Goal: Task Accomplishment & Management: Use online tool/utility

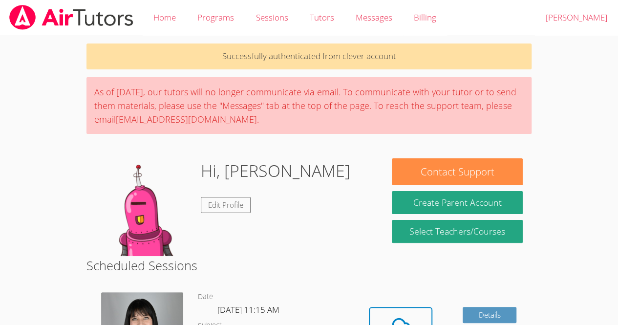
click at [4, 206] on body "Home Programs Sessions Tutors Messages Billing Logout [PERSON_NAME] Successfull…" at bounding box center [309, 162] width 618 height 325
click at [562, 246] on body "Home Programs Sessions Tutors Messages Billing Logout Hansley Successfully auth…" at bounding box center [309, 162] width 618 height 325
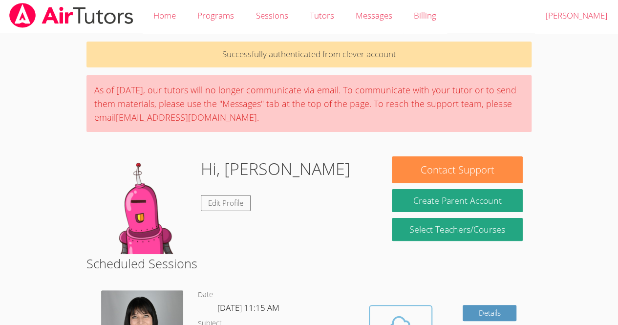
click at [401, 321] on icon at bounding box center [400, 324] width 27 height 27
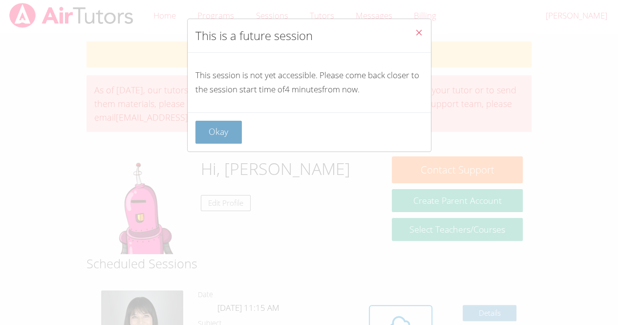
click at [216, 130] on button "Okay" at bounding box center [218, 132] width 47 height 23
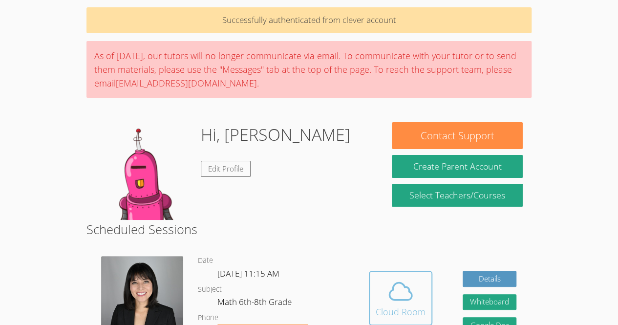
click at [396, 286] on icon at bounding box center [400, 290] width 27 height 27
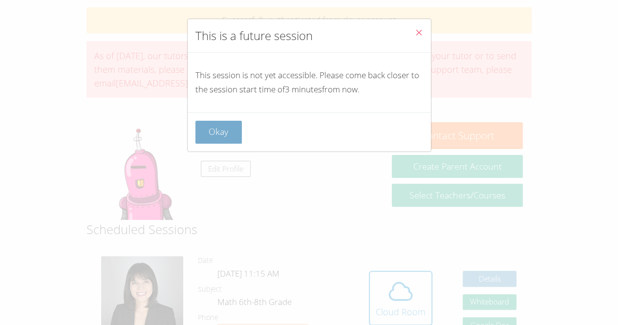
click at [237, 128] on button "Okay" at bounding box center [218, 132] width 47 height 23
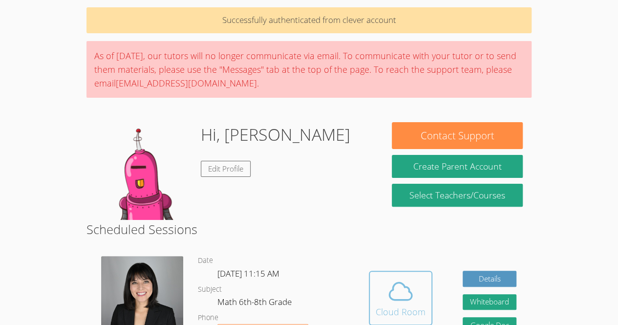
click at [391, 296] on icon at bounding box center [400, 290] width 27 height 27
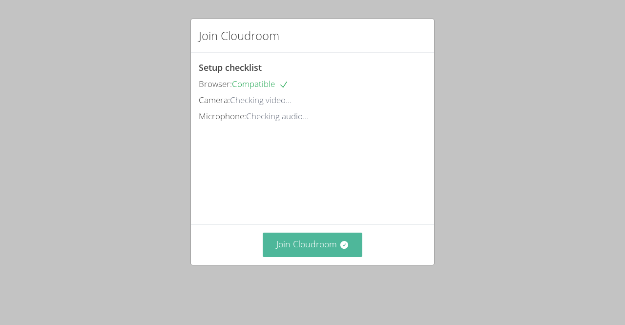
click at [312, 256] on button "Join Cloudroom" at bounding box center [313, 244] width 100 height 24
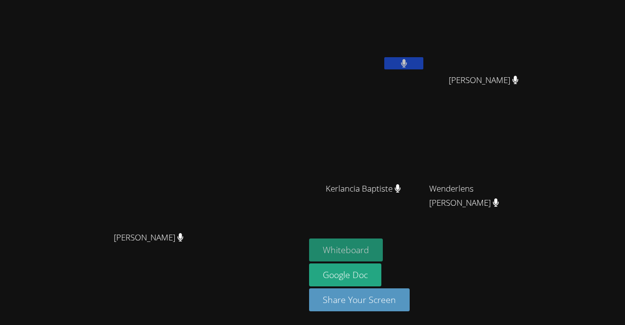
click at [353, 241] on button "Whiteboard" at bounding box center [346, 249] width 74 height 23
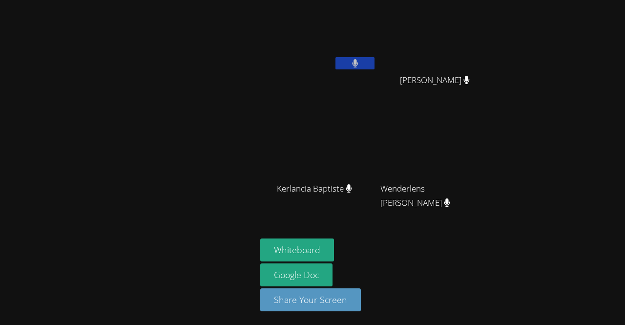
click at [538, 68] on div "[PERSON_NAME] [PERSON_NAME] [PERSON_NAME] Kerlancia [PERSON_NAME] Kerlancia [PE…" at bounding box center [312, 162] width 625 height 325
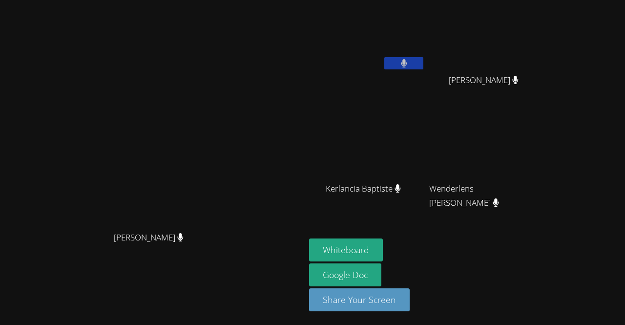
click at [542, 241] on div "Whiteboard Google Doc Share Your Screen" at bounding box center [427, 278] width 236 height 81
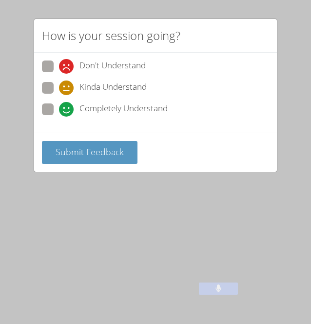
click at [59, 117] on span at bounding box center [59, 117] width 0 height 0
click at [59, 103] on input "Completely Understand" at bounding box center [63, 107] width 8 height 8
radio input "true"
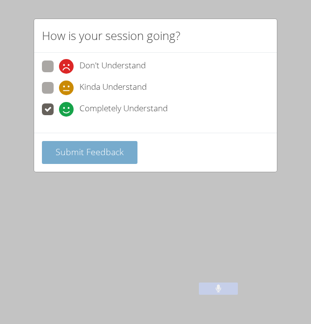
click at [76, 148] on span "Submit Feedback" at bounding box center [90, 152] width 68 height 12
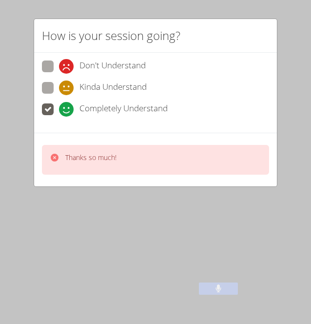
click at [51, 160] on icon at bounding box center [55, 158] width 10 height 10
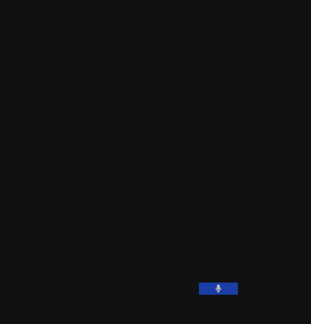
click at [229, 165] on video at bounding box center [156, 89] width 146 height 171
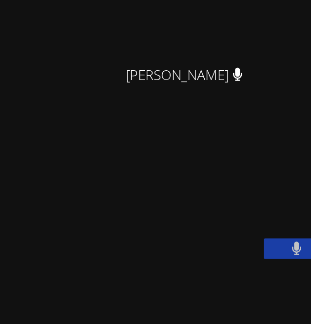
scroll to position [109, 0]
